Goal: Use online tool/utility: Utilize a website feature to perform a specific function

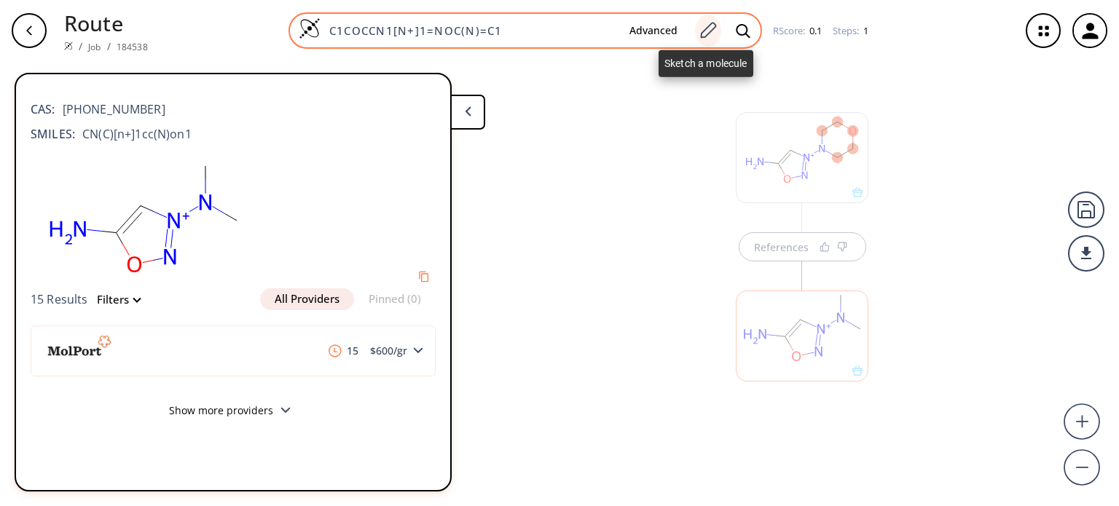
click at [704, 31] on icon at bounding box center [708, 30] width 20 height 19
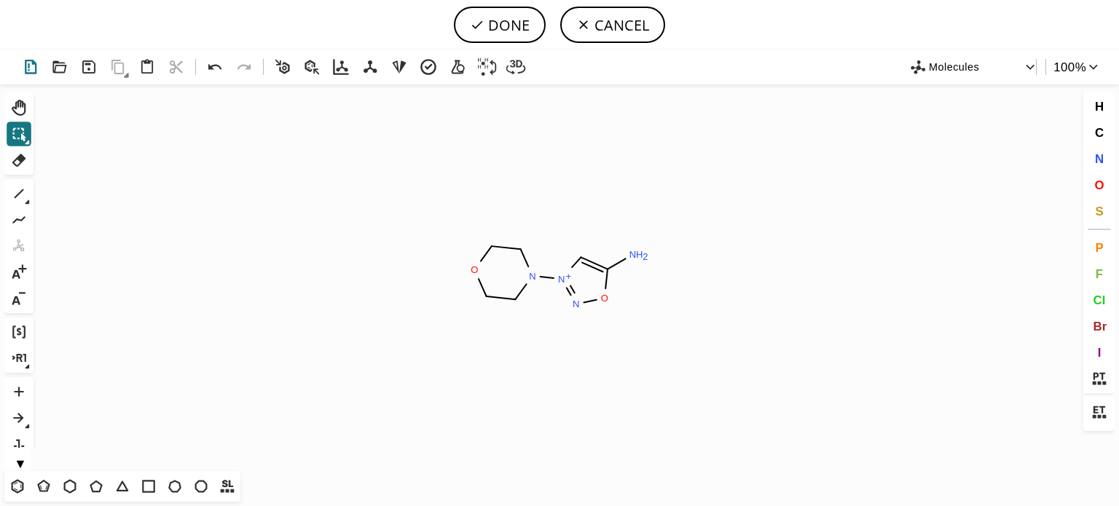
click at [35, 66] on icon at bounding box center [30, 67] width 21 height 21
click at [17, 490] on icon at bounding box center [18, 486] width 8 height 9
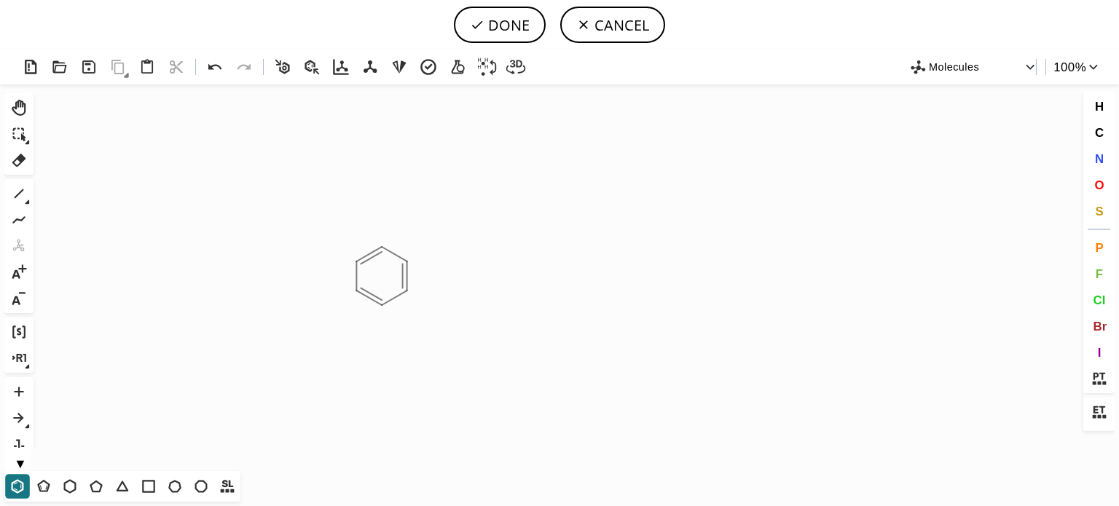
click at [384, 275] on icon "Created with [PERSON_NAME] 2.3.0" at bounding box center [559, 278] width 1040 height 387
drag, startPoint x: 101, startPoint y: 484, endPoint x: 141, endPoint y: 462, distance: 46.0
click at [101, 484] on icon at bounding box center [96, 486] width 19 height 19
click at [13, 189] on icon at bounding box center [18, 193] width 19 height 19
click at [22, 192] on icon at bounding box center [18, 193] width 19 height 19
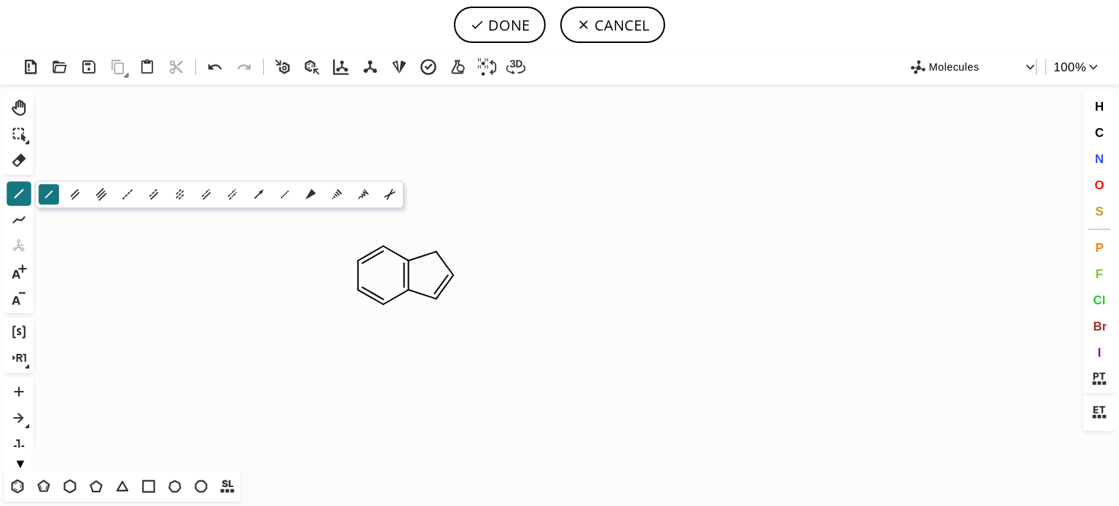
click at [463, 274] on icon "Created with [PERSON_NAME] 2.3.0" at bounding box center [559, 278] width 1040 height 387
click at [69, 489] on icon at bounding box center [69, 486] width 19 height 19
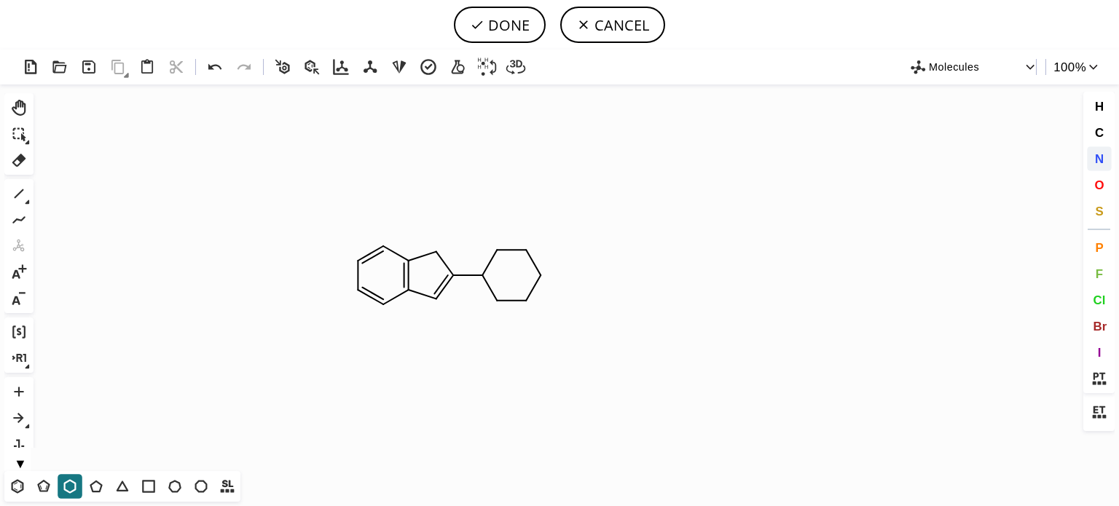
click at [1098, 154] on span "N" at bounding box center [1098, 159] width 9 height 14
click at [542, 273] on tspan "N" at bounding box center [541, 273] width 7 height 11
click at [1095, 159] on span "N" at bounding box center [1098, 159] width 9 height 14
click at [436, 254] on tspan "N" at bounding box center [435, 254] width 7 height 11
click at [440, 299] on tspan "N" at bounding box center [439, 299] width 7 height 11
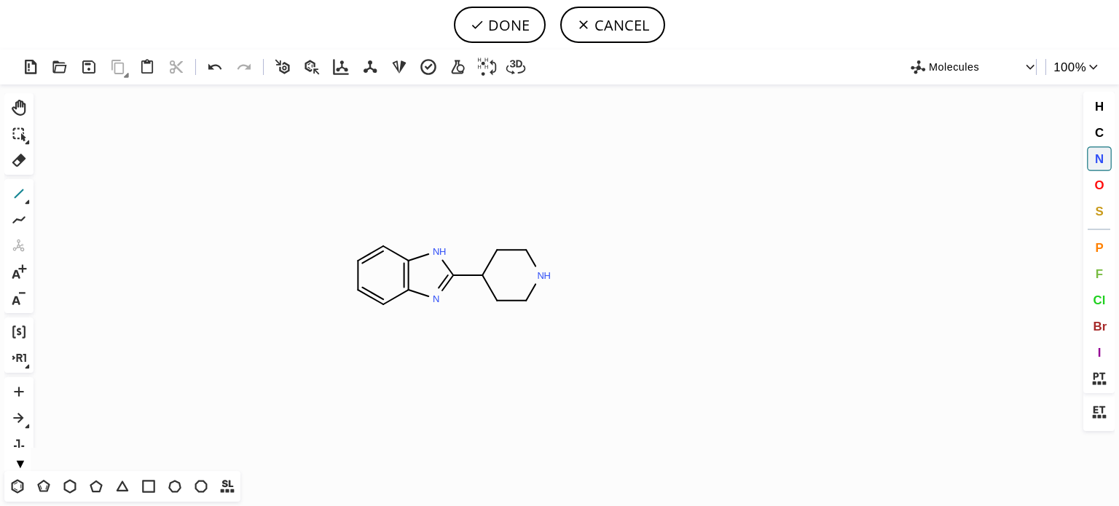
click at [12, 203] on icon at bounding box center [18, 193] width 19 height 19
drag, startPoint x: 1098, startPoint y: 184, endPoint x: 930, endPoint y: 193, distance: 167.8
click at [1097, 184] on span "O" at bounding box center [1098, 185] width 9 height 14
click at [484, 194] on tspan "O" at bounding box center [483, 194] width 7 height 11
click at [17, 194] on icon at bounding box center [18, 193] width 19 height 19
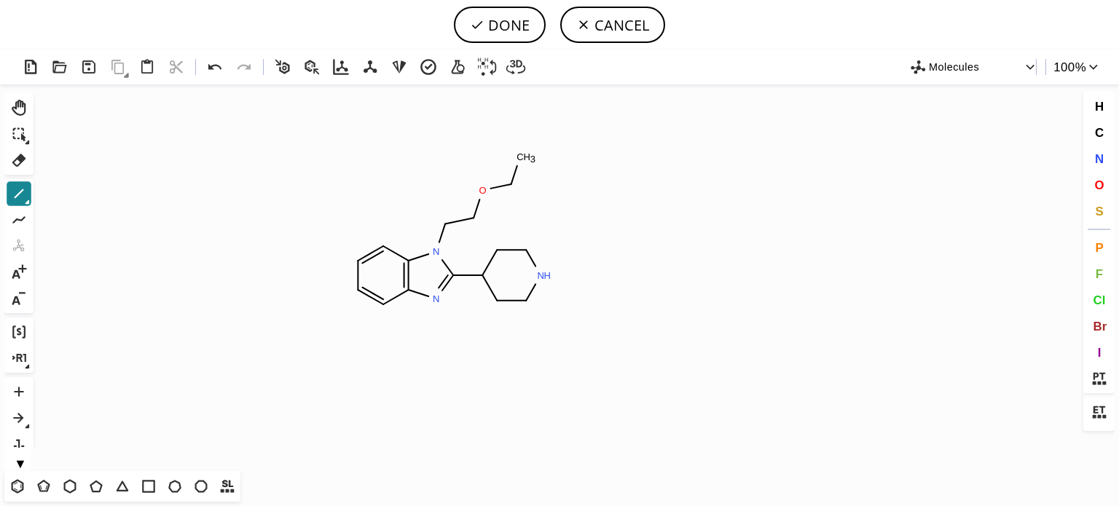
click at [12, 197] on icon at bounding box center [18, 193] width 19 height 19
click at [1104, 186] on button "O" at bounding box center [1099, 185] width 25 height 25
click at [618, 306] on tspan "O" at bounding box center [617, 306] width 7 height 11
click at [15, 192] on icon at bounding box center [18, 193] width 19 height 19
